Goal: Information Seeking & Learning: Learn about a topic

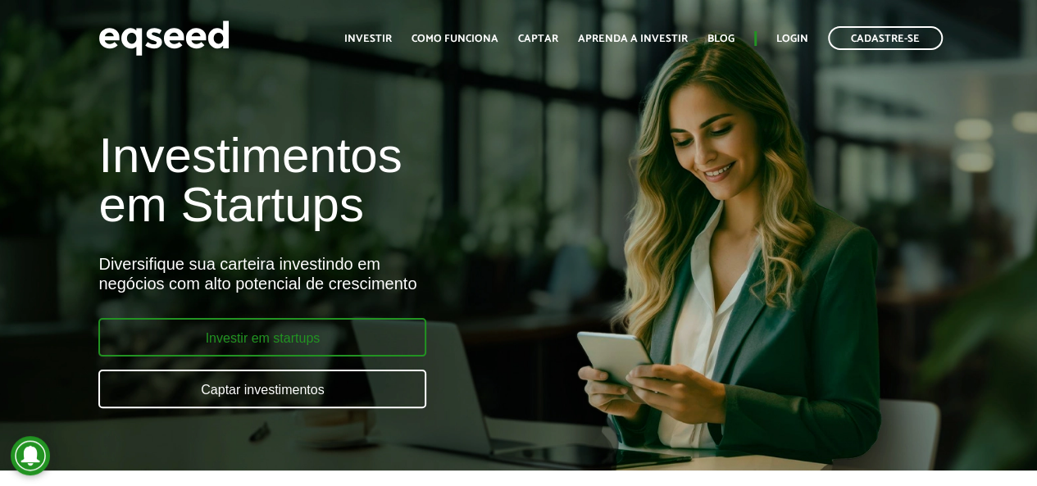
click at [234, 351] on link "Investir em startups" at bounding box center [262, 337] width 328 height 39
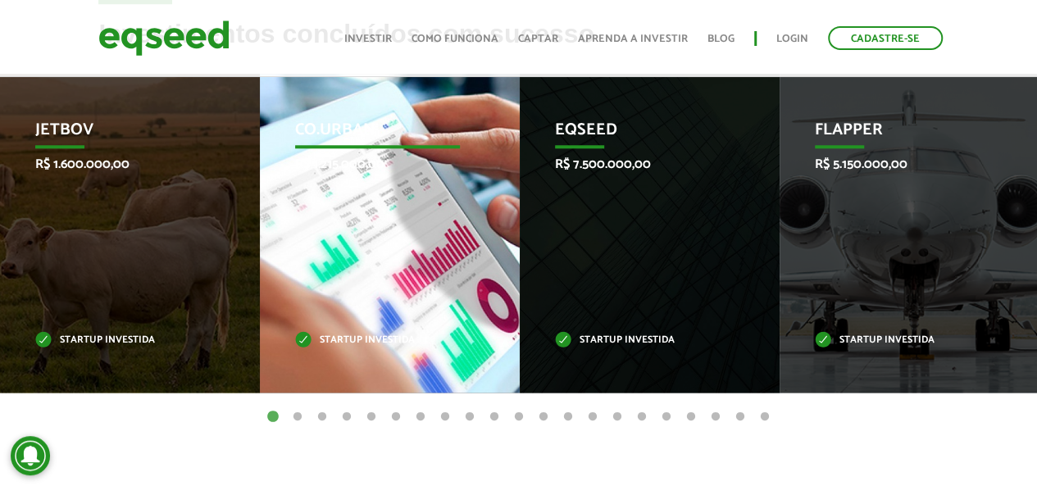
scroll to position [656, 0]
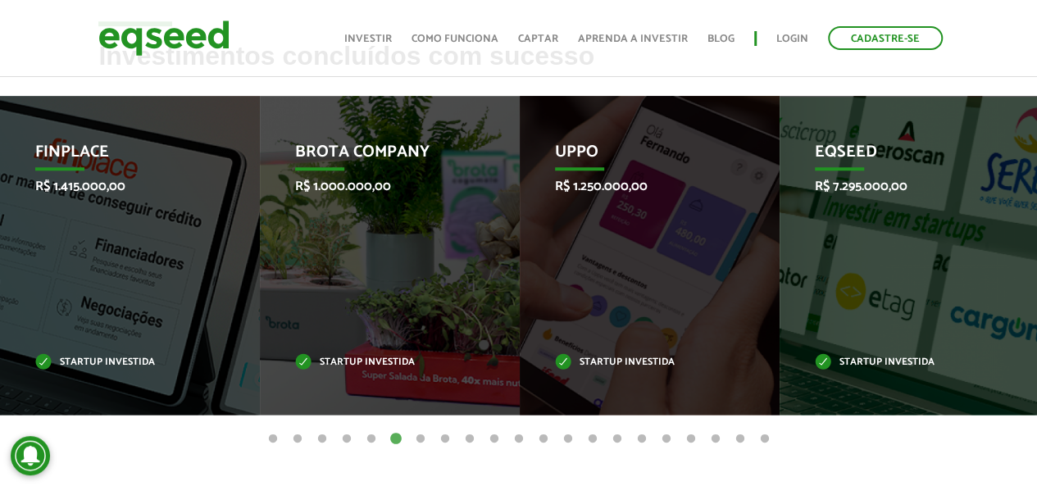
scroll to position [738, 0]
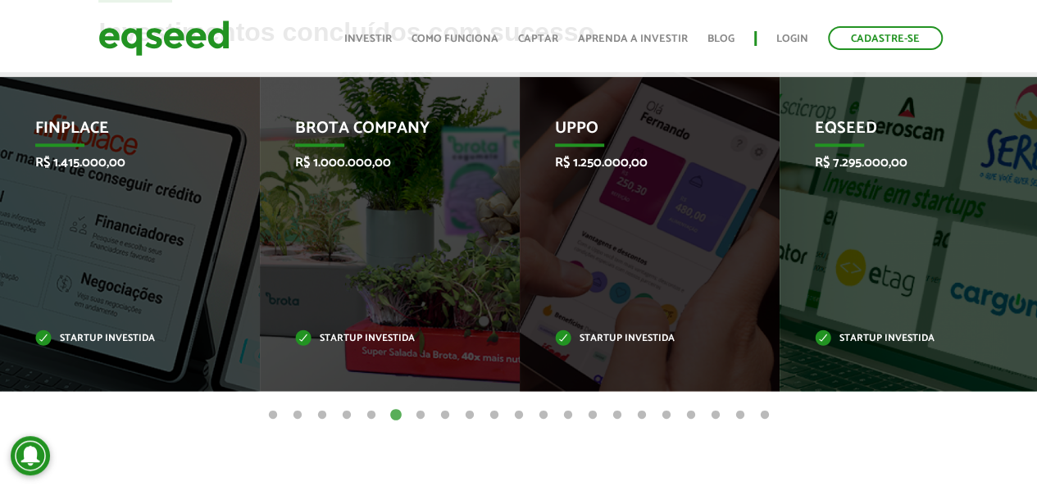
click at [421, 408] on button "7" at bounding box center [420, 416] width 16 height 16
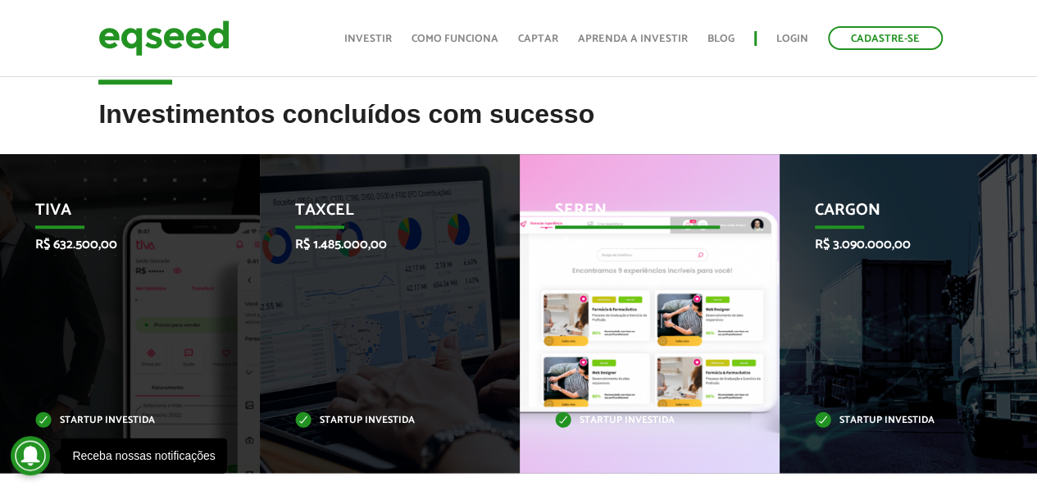
scroll to position [820, 0]
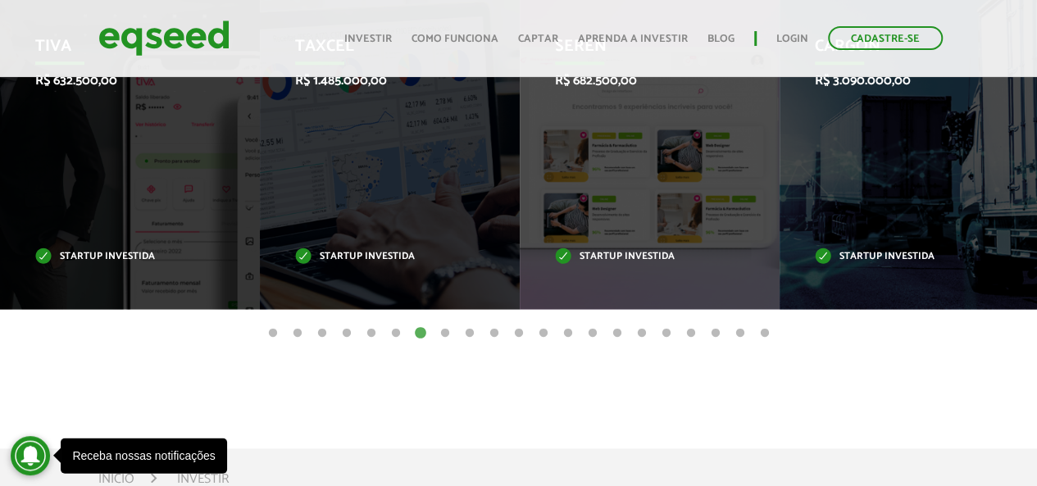
click at [441, 326] on button "8" at bounding box center [445, 334] width 16 height 16
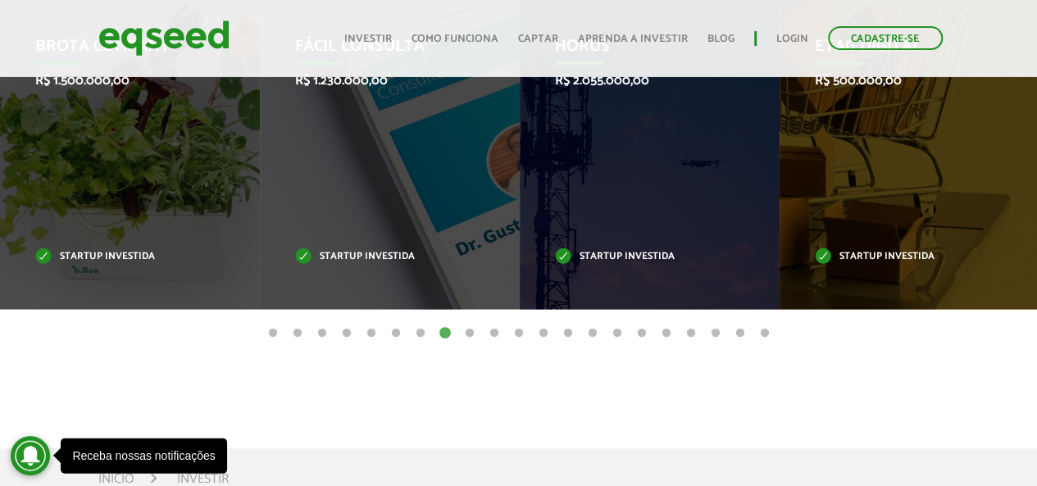
click at [469, 326] on button "9" at bounding box center [470, 334] width 16 height 16
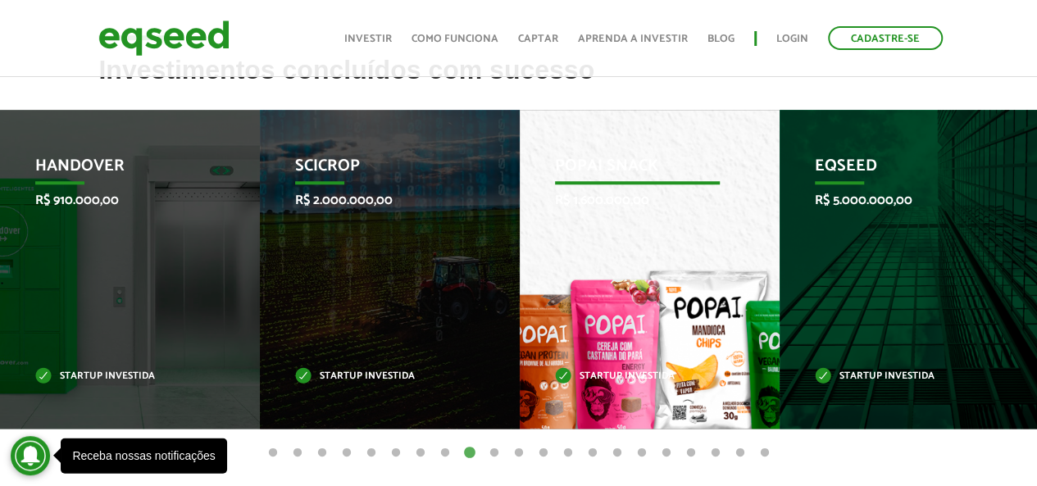
scroll to position [738, 0]
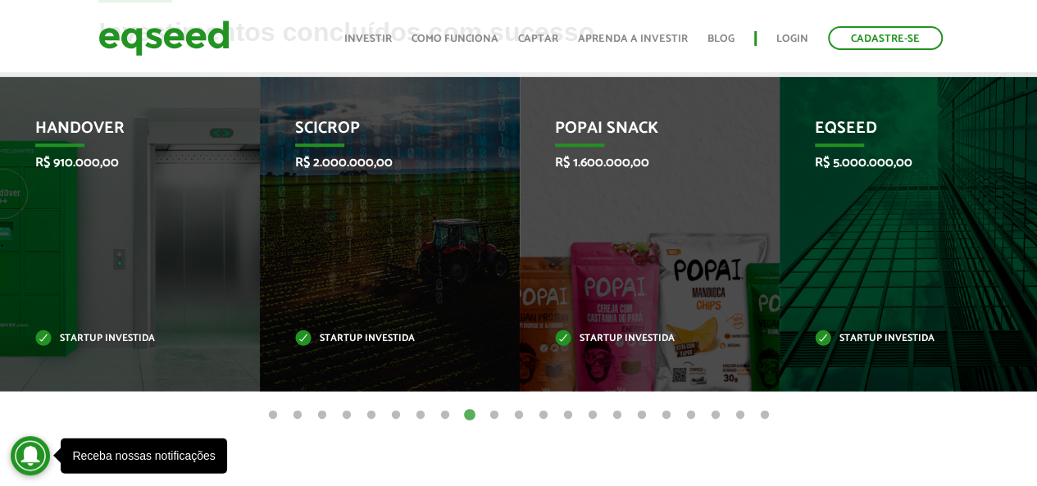
click at [495, 408] on button "10" at bounding box center [494, 416] width 16 height 16
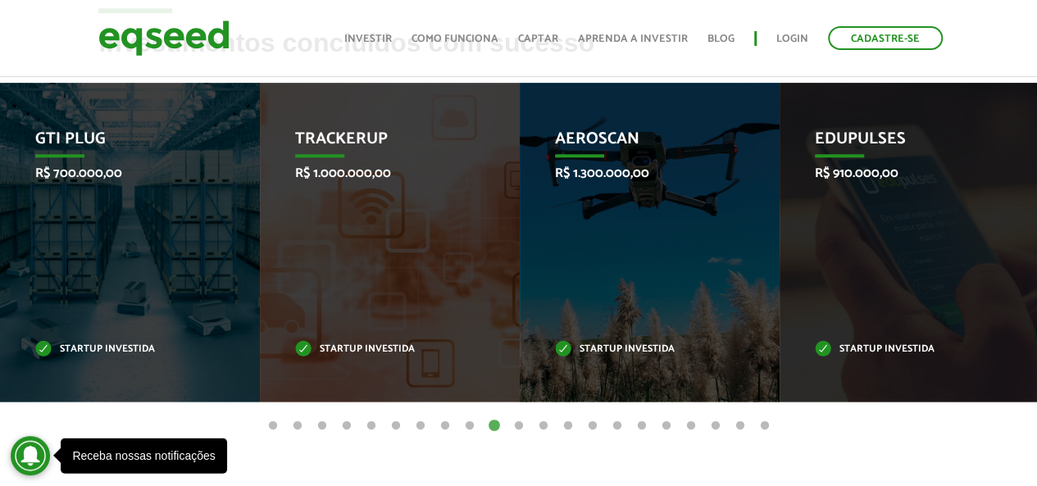
scroll to position [820, 0]
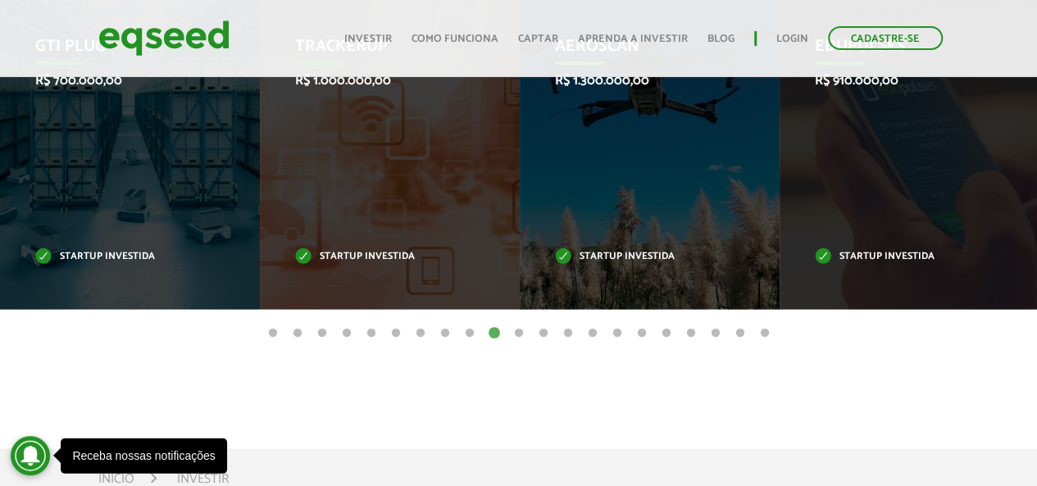
click at [521, 326] on button "11" at bounding box center [519, 334] width 16 height 16
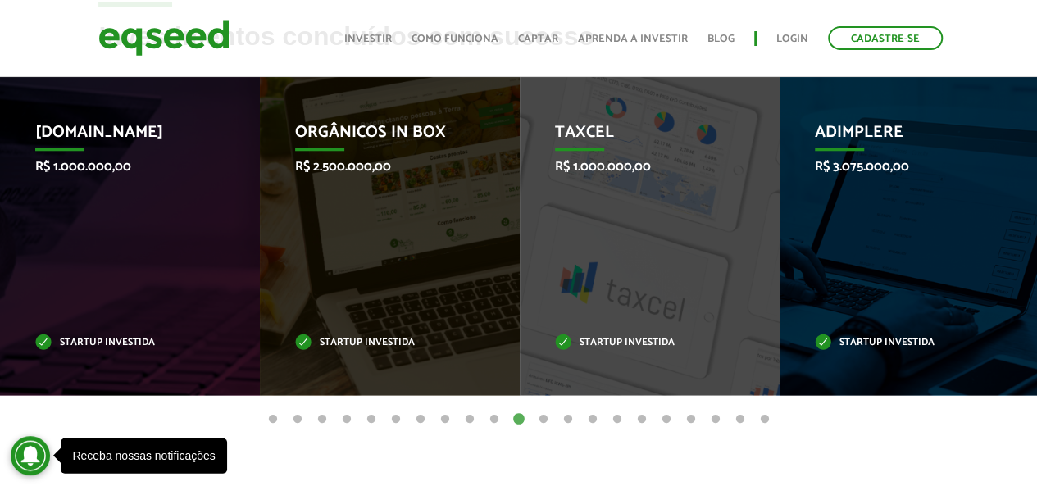
scroll to position [902, 0]
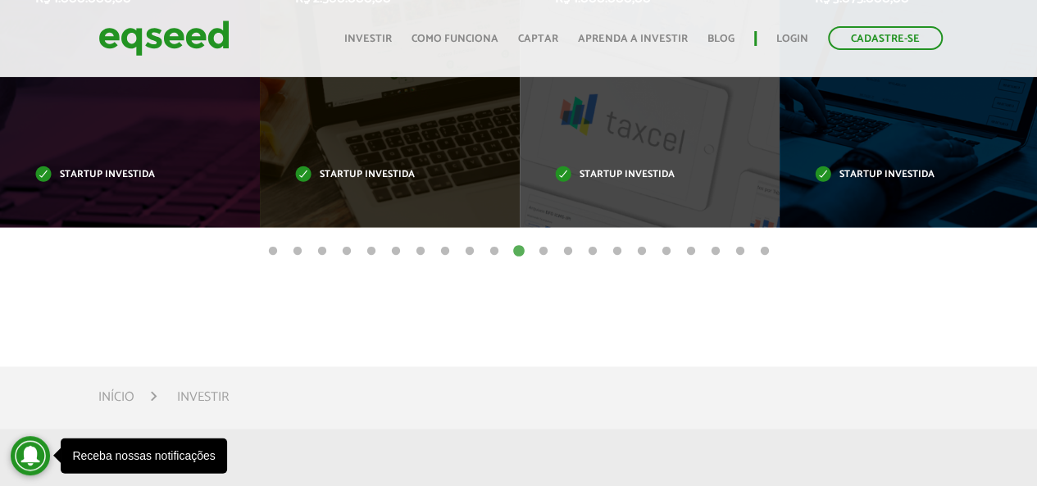
click at [548, 244] on button "12" at bounding box center [543, 252] width 16 height 16
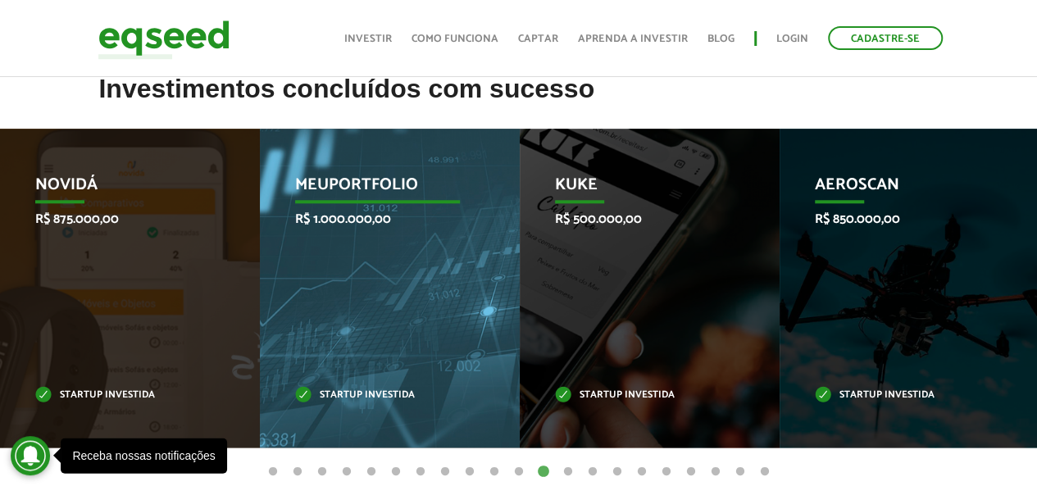
scroll to position [656, 0]
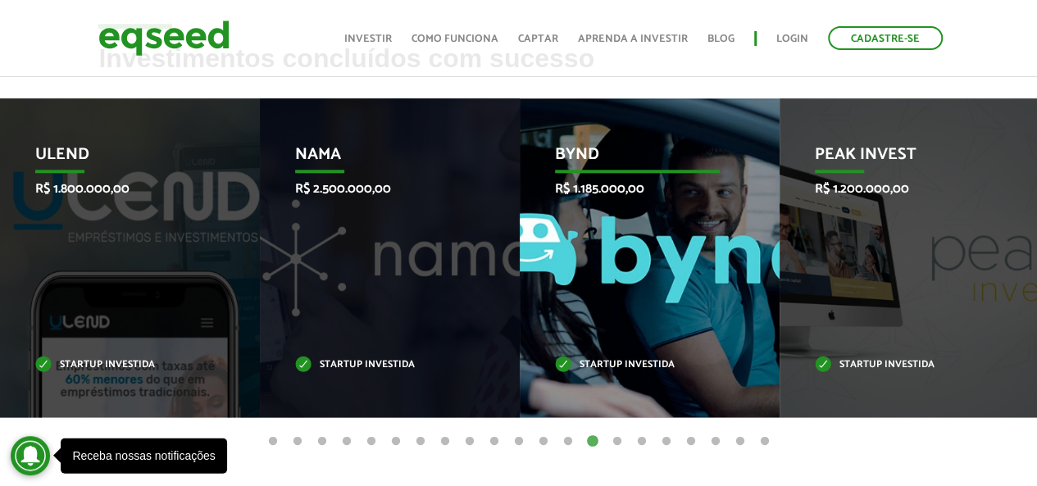
scroll to position [738, 0]
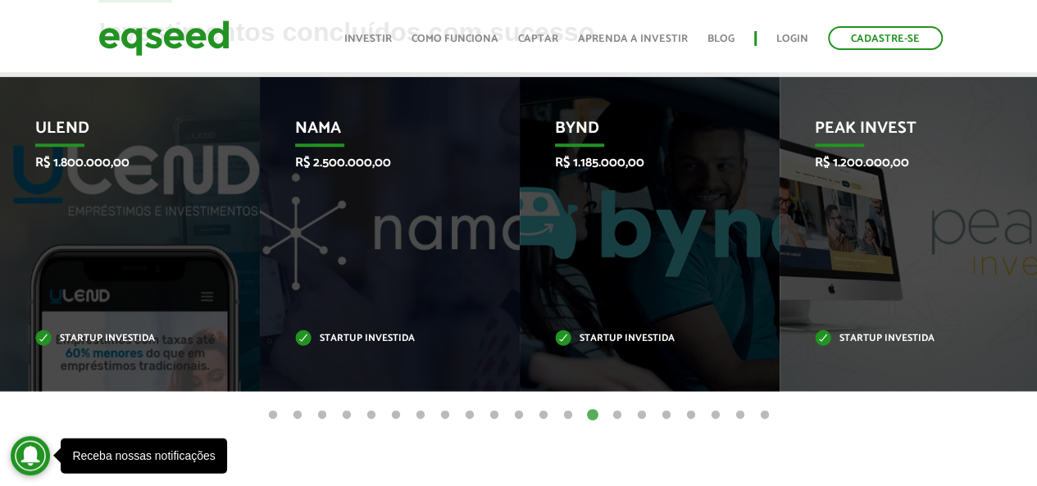
click at [618, 408] on button "15" at bounding box center [617, 416] width 16 height 16
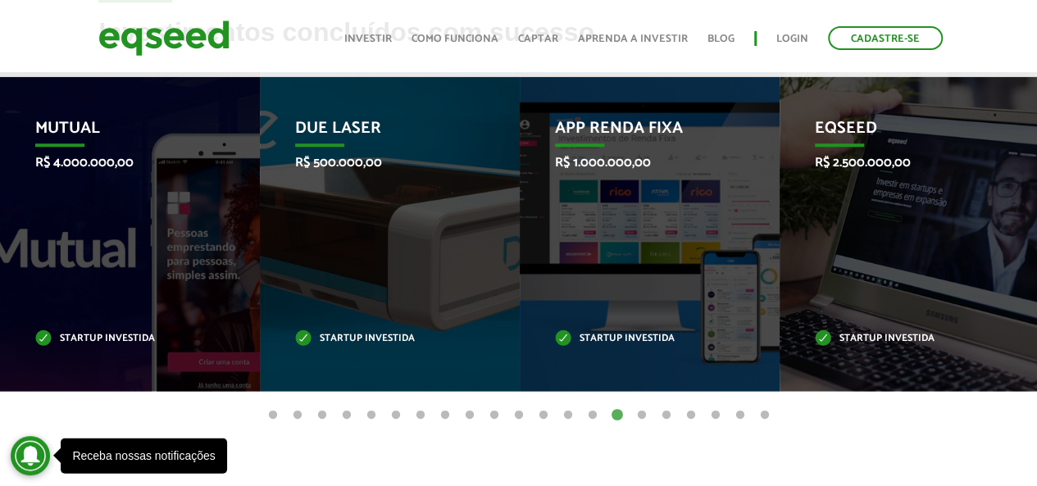
scroll to position [656, 0]
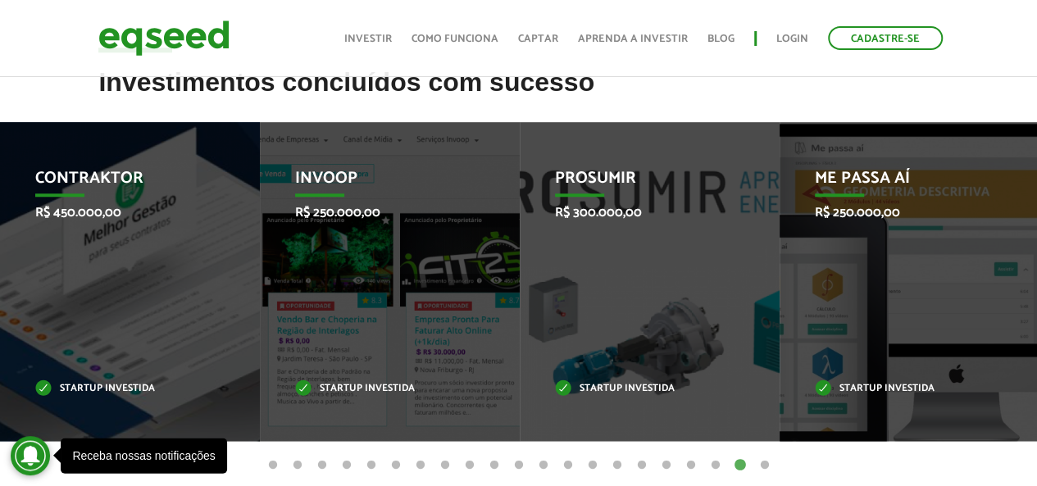
scroll to position [738, 0]
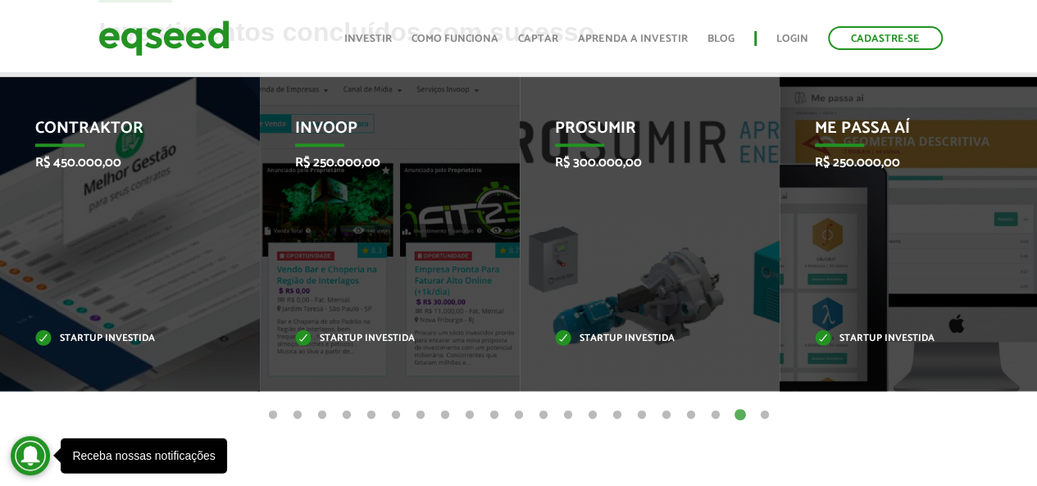
click at [766, 408] on button "21" at bounding box center [765, 416] width 16 height 16
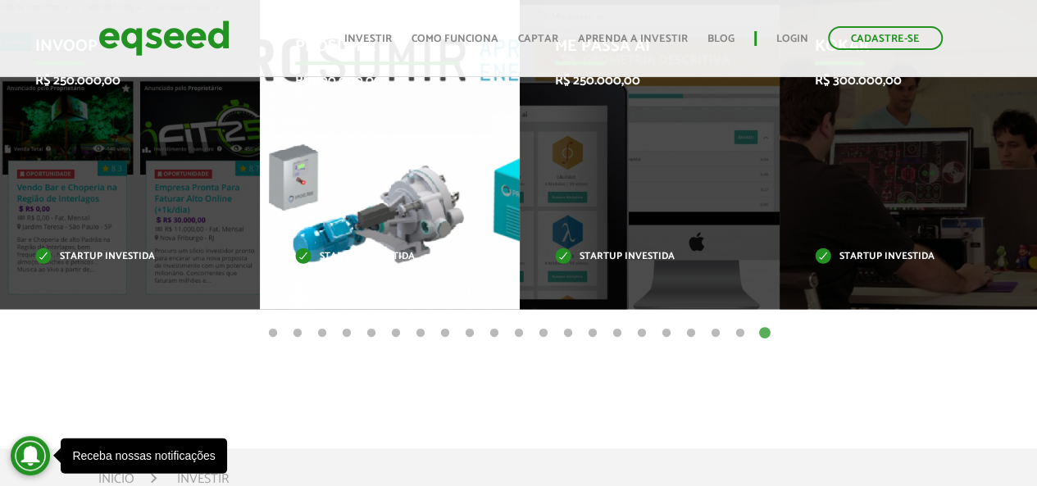
scroll to position [656, 0]
